Goal: Transaction & Acquisition: Purchase product/service

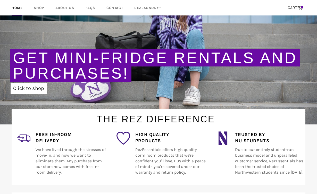
scroll to position [67, 0]
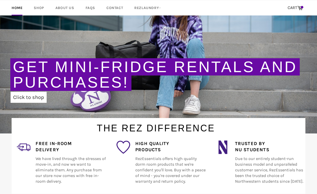
click at [31, 92] on div "Get Mini-Fridge Rentals and Purchases! Click to shop" at bounding box center [157, 80] width 294 height 43
click at [33, 99] on link "Click to shop" at bounding box center [29, 97] width 36 height 11
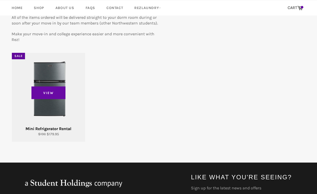
scroll to position [72, 0]
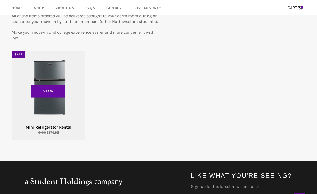
click at [47, 128] on div "Mini Refrigerator Rental" at bounding box center [48, 128] width 67 height 6
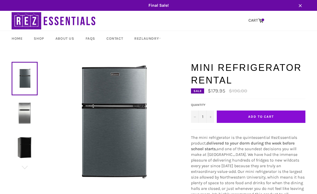
click at [288, 116] on button "Add to Cart" at bounding box center [261, 117] width 89 height 12
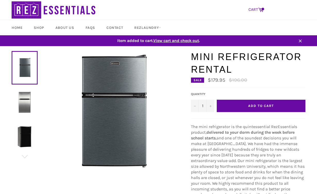
click at [259, 8] on icon at bounding box center [261, 10] width 6 height 6
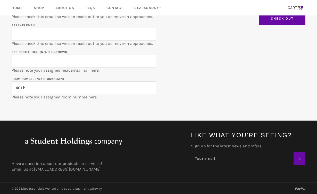
scroll to position [159, 0]
